Goal: Task Accomplishment & Management: Use online tool/utility

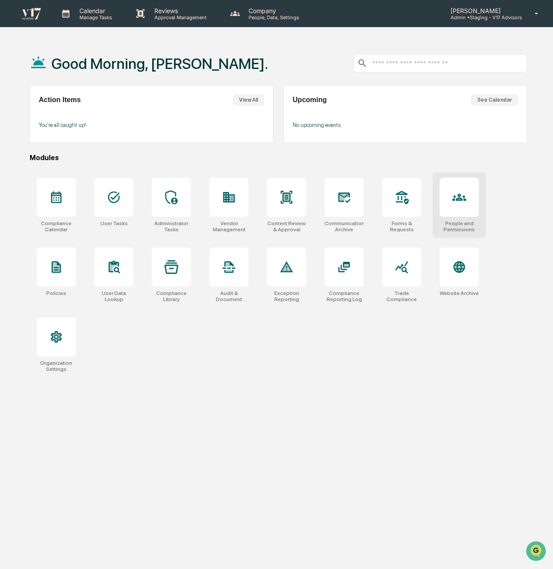
click at [467, 215] on div at bounding box center [459, 196] width 39 height 39
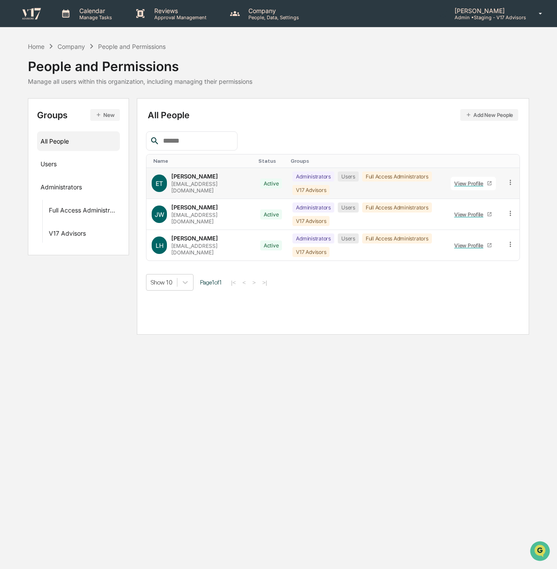
click at [509, 182] on icon at bounding box center [511, 182] width 8 height 8
click at [83, 163] on div "Users ···" at bounding box center [79, 163] width 76 height 14
click at [30, 18] on img at bounding box center [31, 13] width 21 height 13
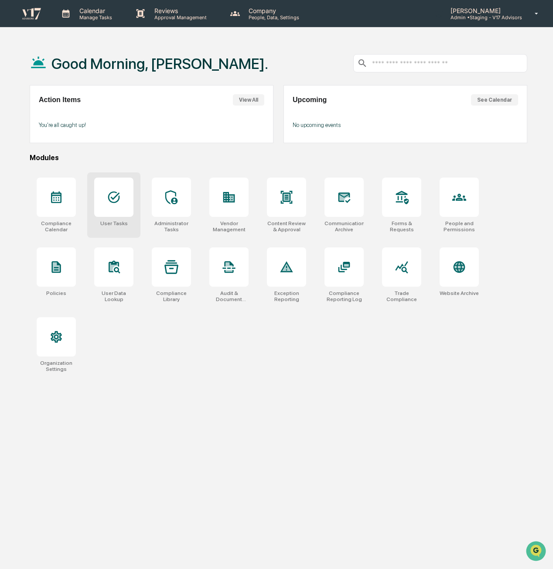
click at [119, 197] on icon at bounding box center [114, 197] width 12 height 12
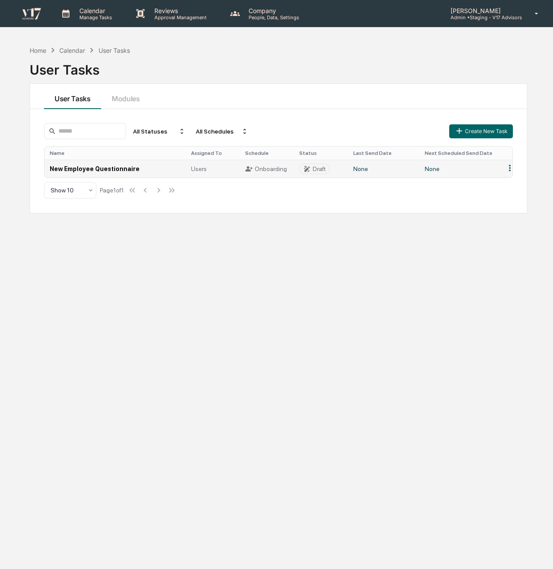
click at [118, 168] on td "New Employee Questionnaire" at bounding box center [114, 169] width 141 height 18
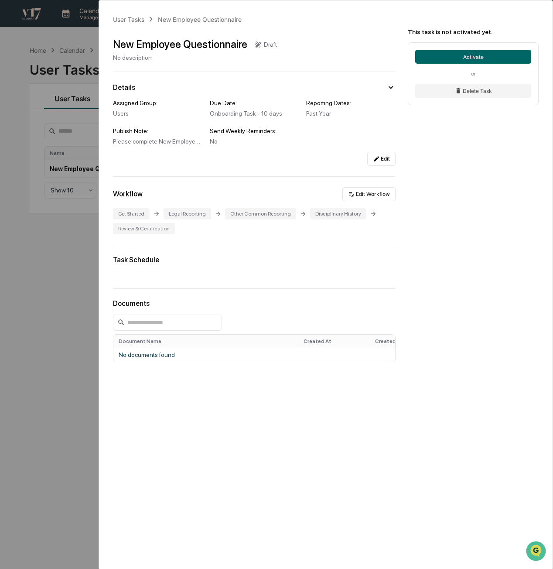
click at [262, 164] on div "Edit" at bounding box center [254, 159] width 283 height 14
click at [133, 211] on div "Get Started" at bounding box center [131, 213] width 37 height 11
